Goal: Information Seeking & Learning: Check status

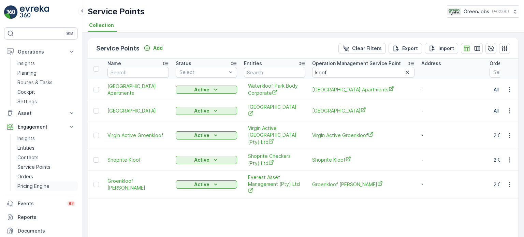
click at [38, 185] on p "Pricing Engine" at bounding box center [33, 186] width 32 height 7
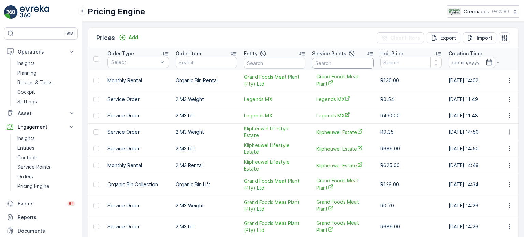
click at [336, 64] on input "text" at bounding box center [342, 63] width 61 height 11
type input "constan"
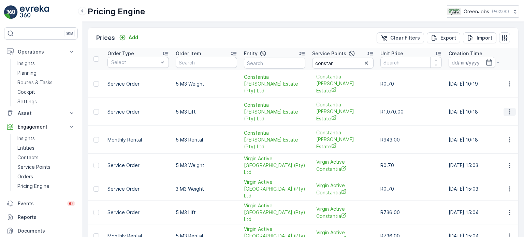
click at [507, 109] on icon "button" at bounding box center [509, 112] width 7 height 7
click at [502, 121] on span "Price History" at bounding box center [505, 121] width 29 height 7
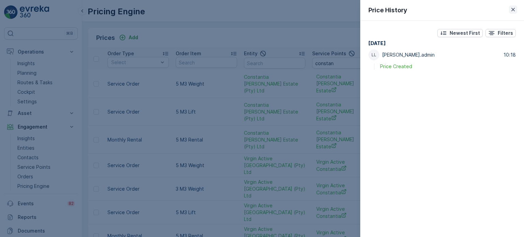
click at [513, 9] on icon "button" at bounding box center [512, 9] width 3 height 3
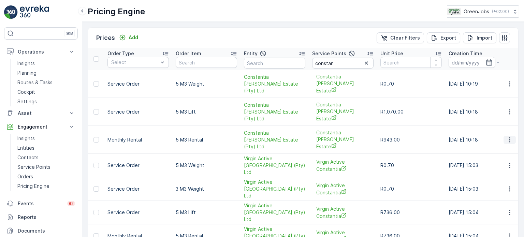
click at [509, 136] on icon "button" at bounding box center [509, 139] width 7 height 7
click at [504, 143] on span "Price History" at bounding box center [505, 142] width 29 height 7
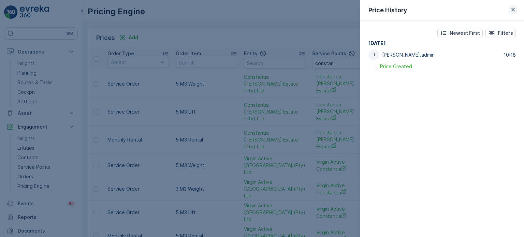
click at [516, 9] on icon "button" at bounding box center [513, 9] width 7 height 7
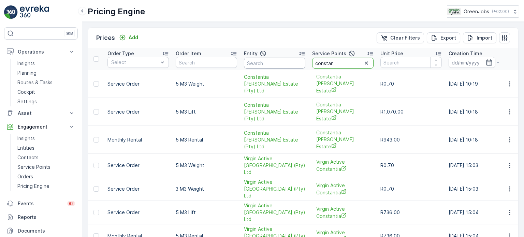
drag, startPoint x: 335, startPoint y: 64, endPoint x: 296, endPoint y: 64, distance: 39.2
click at [296, 64] on tr "Order Type Select Order Item Entity Service Points constan Unit Price Creation …" at bounding box center [381, 59] width 586 height 22
type input "72 grant"
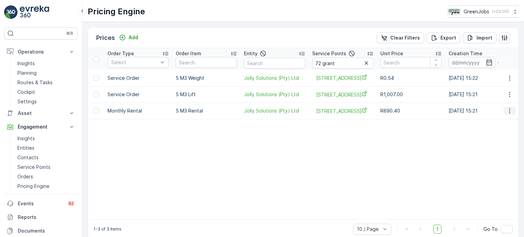
click at [506, 112] on icon "button" at bounding box center [509, 110] width 7 height 7
click at [501, 131] on span "Price History" at bounding box center [505, 130] width 29 height 7
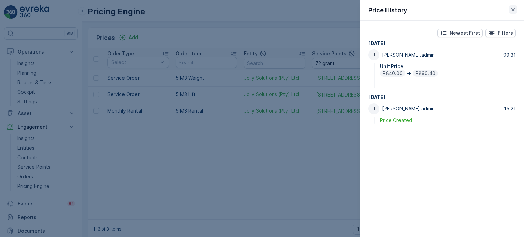
click at [514, 12] on icon "button" at bounding box center [513, 9] width 7 height 7
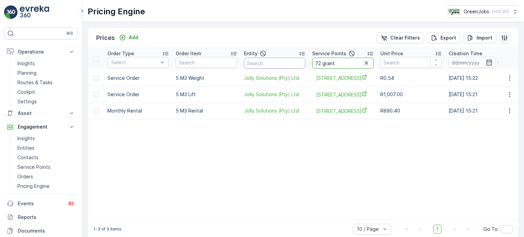
drag, startPoint x: 337, startPoint y: 65, endPoint x: 305, endPoint y: 61, distance: 32.6
click at [305, 61] on tr "Order Type Select Order Item Entity Service Points 72 grant Unit Price Creation…" at bounding box center [381, 59] width 586 height 22
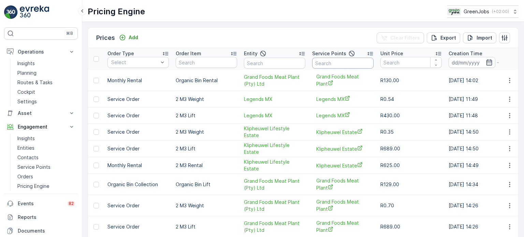
click at [323, 63] on input "text" at bounding box center [342, 63] width 61 height 11
type input "wilde"
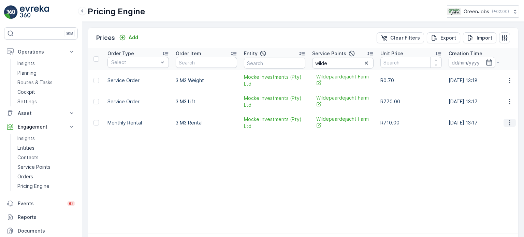
click at [506, 122] on icon "button" at bounding box center [509, 122] width 7 height 7
click at [499, 143] on span "Price History" at bounding box center [505, 142] width 29 height 7
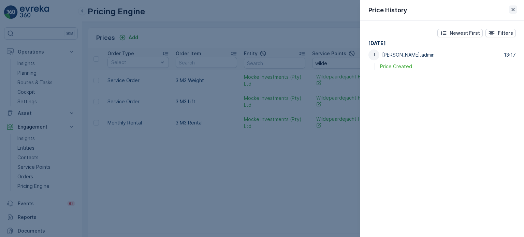
click at [513, 11] on icon "button" at bounding box center [513, 9] width 7 height 7
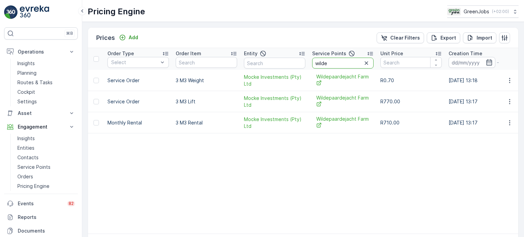
drag, startPoint x: 328, startPoint y: 64, endPoint x: 313, endPoint y: 64, distance: 14.7
click at [313, 64] on input "wilde" at bounding box center [342, 63] width 61 height 11
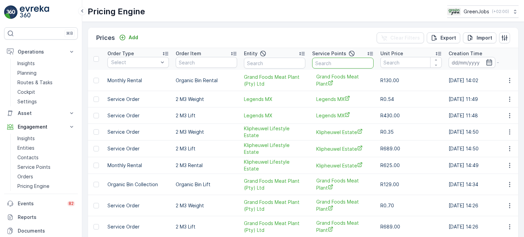
click at [325, 63] on input "text" at bounding box center [342, 63] width 61 height 11
type input "papa"
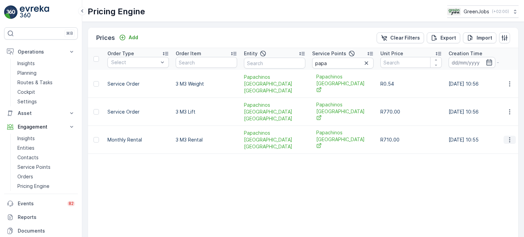
click at [508, 136] on icon "button" at bounding box center [509, 139] width 7 height 7
click at [505, 130] on span "Edit Price" at bounding box center [502, 132] width 22 height 7
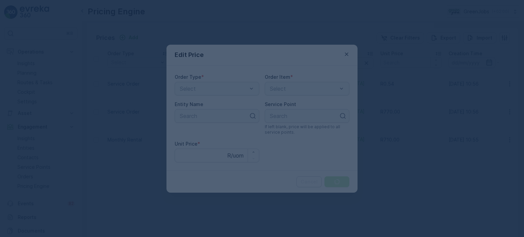
type Price "710"
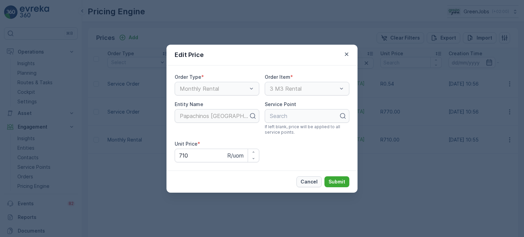
click at [318, 182] on p "Cancel" at bounding box center [309, 181] width 17 height 7
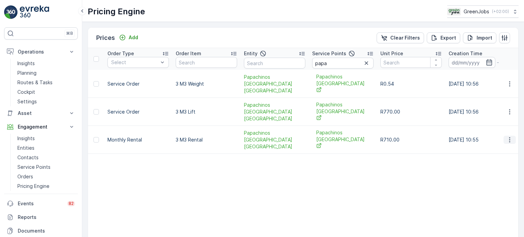
click at [509, 136] on icon "button" at bounding box center [509, 139] width 7 height 7
click at [505, 142] on span "Price History" at bounding box center [505, 142] width 29 height 7
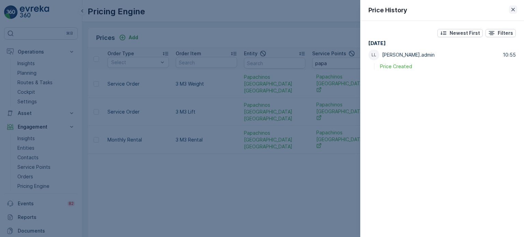
click at [514, 11] on icon "button" at bounding box center [513, 9] width 7 height 7
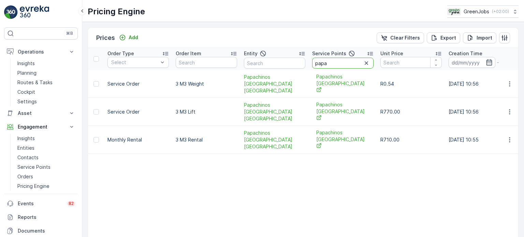
drag, startPoint x: 327, startPoint y: 62, endPoint x: 316, endPoint y: 64, distance: 11.1
click at [314, 64] on input "papa" at bounding box center [342, 63] width 61 height 11
type input "q"
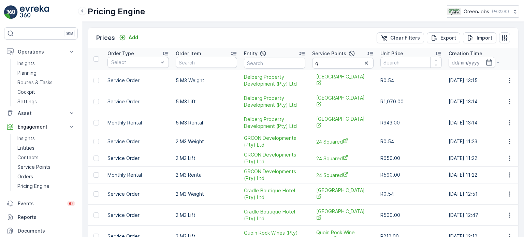
click at [344, 52] on p "Service Points" at bounding box center [329, 53] width 34 height 7
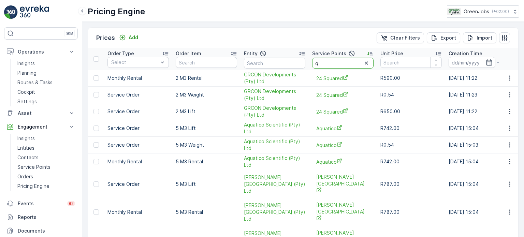
click at [330, 62] on input "q" at bounding box center [342, 63] width 61 height 11
type input "quoi"
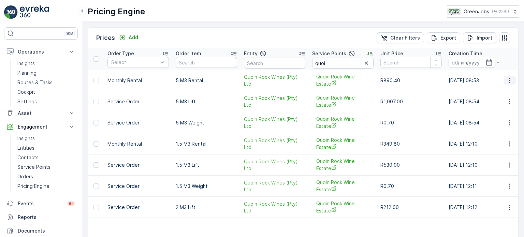
click at [506, 83] on icon "button" at bounding box center [509, 80] width 7 height 7
click at [505, 98] on span "Price History" at bounding box center [505, 100] width 29 height 7
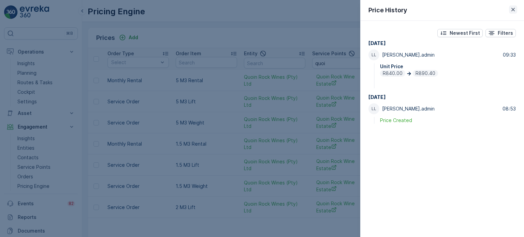
click at [514, 9] on icon "button" at bounding box center [512, 9] width 3 height 3
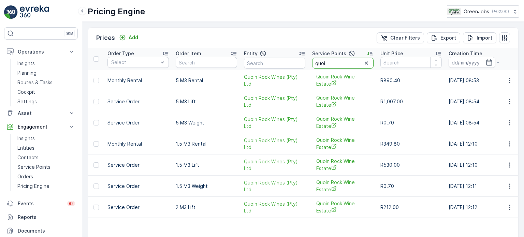
drag, startPoint x: 321, startPoint y: 62, endPoint x: 308, endPoint y: 63, distance: 12.6
click at [308, 63] on tr "Order Type Select Order Item Entity Service Points quoi Unit Price Creation Tim…" at bounding box center [381, 59] width 586 height 22
type input "q"
type input "125 um"
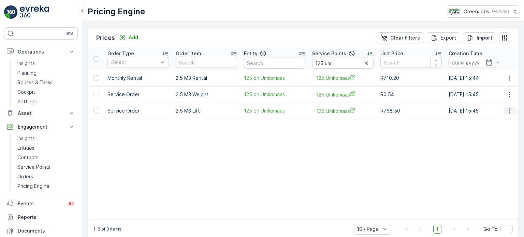
click at [507, 112] on icon "button" at bounding box center [509, 110] width 7 height 7
click at [500, 131] on span "Price History" at bounding box center [505, 130] width 29 height 7
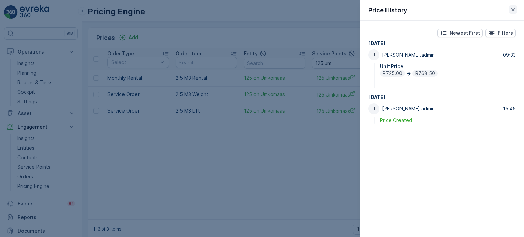
click at [512, 9] on icon "button" at bounding box center [512, 9] width 3 height 3
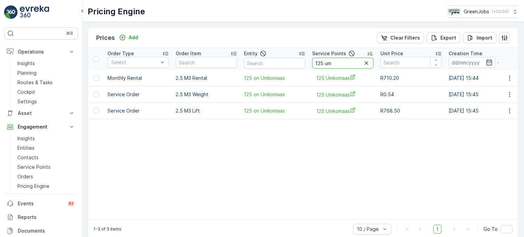
drag, startPoint x: 325, startPoint y: 64, endPoint x: 306, endPoint y: 65, distance: 18.8
click at [307, 64] on tr "Order Type Select Order Item Entity Service Points 125 um Unit Price Creation T…" at bounding box center [381, 59] width 586 height 22
type input "water"
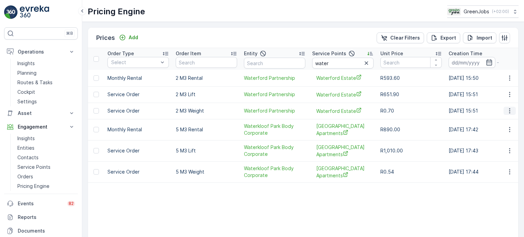
click at [508, 110] on icon "button" at bounding box center [509, 110] width 7 height 7
click at [503, 130] on span "Price History" at bounding box center [505, 130] width 29 height 7
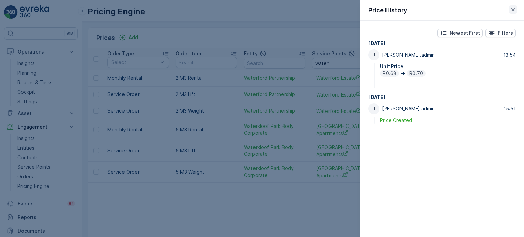
click at [511, 9] on icon "button" at bounding box center [513, 9] width 7 height 7
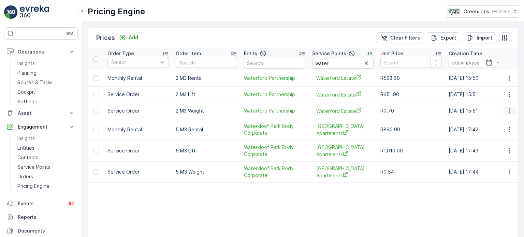
click at [509, 111] on icon "button" at bounding box center [509, 111] width 1 height 5
click at [506, 131] on span "Price History" at bounding box center [505, 130] width 29 height 7
